Goal: Task Accomplishment & Management: Manage account settings

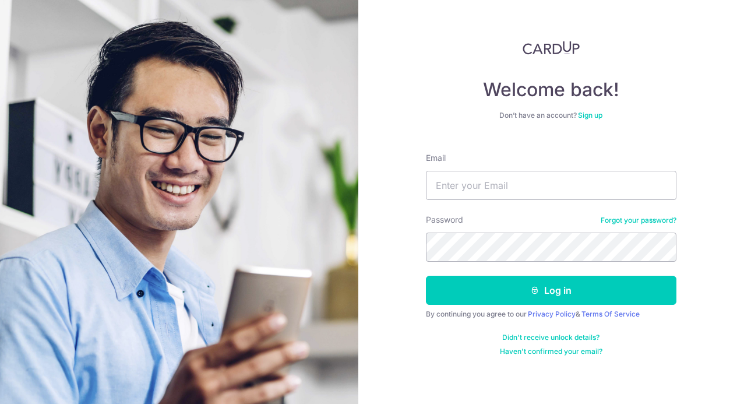
click at [529, 190] on input "Email" at bounding box center [551, 185] width 251 height 29
type input "[PERSON_NAME][EMAIL_ADDRESS][DOMAIN_NAME]"
click at [551, 290] on button "Log in" at bounding box center [551, 290] width 251 height 29
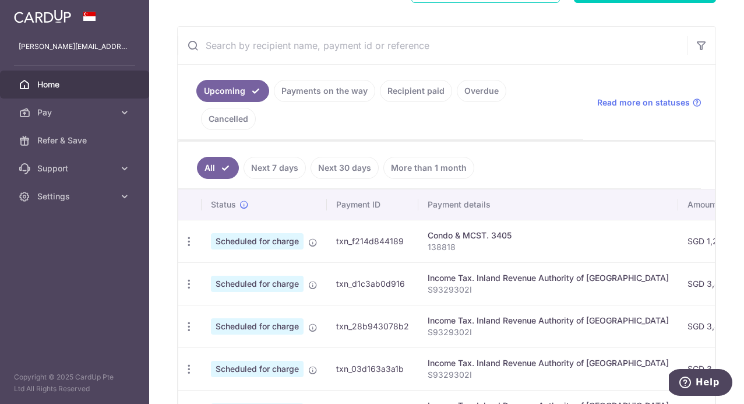
scroll to position [200, 0]
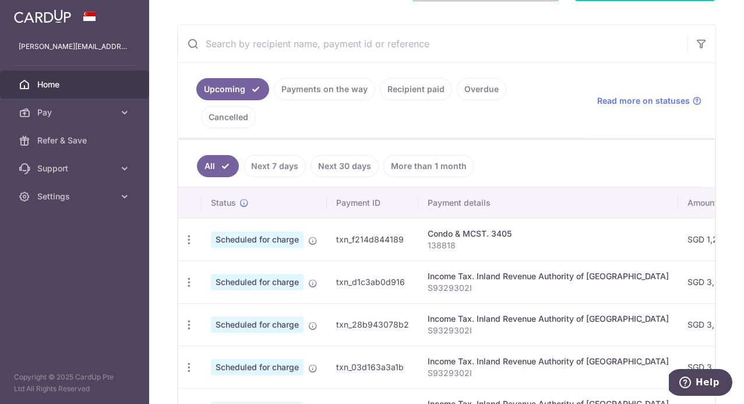
click at [444, 239] on p "138818" at bounding box center [548, 245] width 241 height 12
click at [443, 239] on p "138818" at bounding box center [548, 245] width 241 height 12
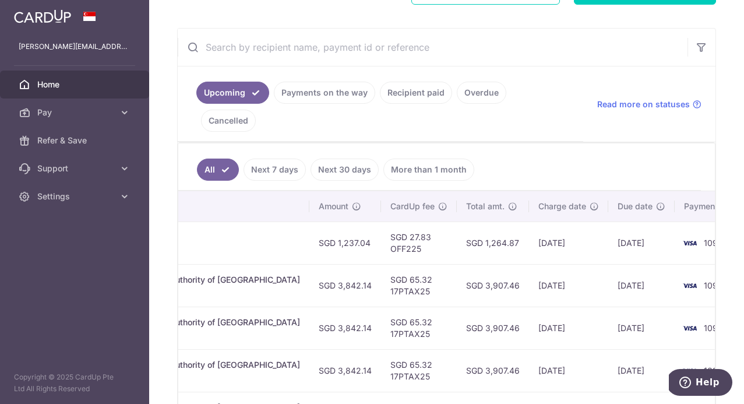
scroll to position [0, 368]
click at [530, 221] on td "24/10/2025" at bounding box center [569, 242] width 79 height 43
